Goal: Task Accomplishment & Management: Manage account settings

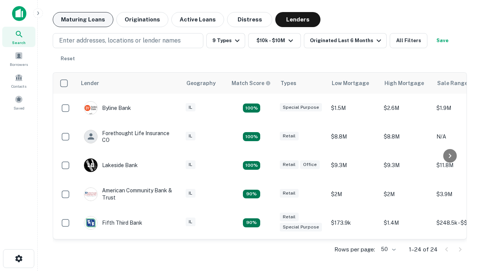
click at [83, 20] on button "Maturing Loans" at bounding box center [83, 19] width 61 height 15
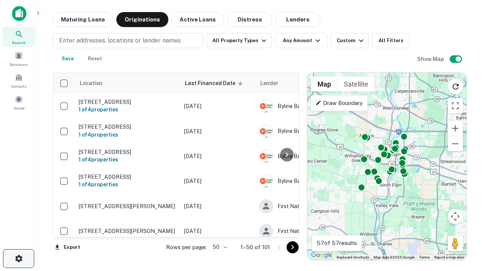
click at [18, 259] on icon "button" at bounding box center [18, 258] width 9 height 9
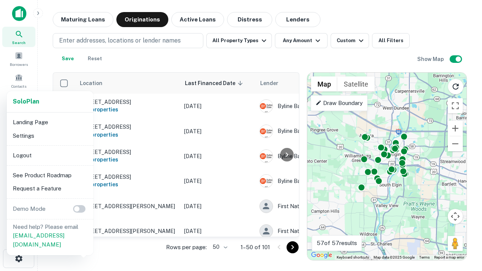
click at [50, 155] on li "Logout" at bounding box center [50, 156] width 81 height 14
